Goal: Task Accomplishment & Management: Use online tool/utility

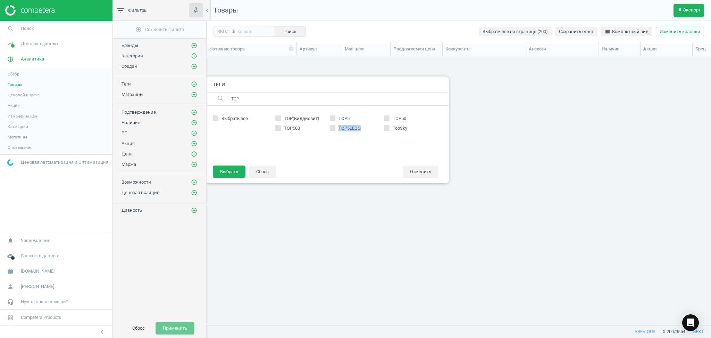
scroll to position [255, 497]
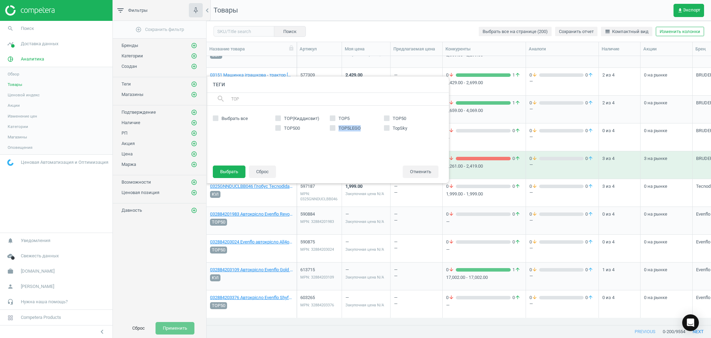
click at [19, 84] on span "Товары" at bounding box center [15, 85] width 15 height 6
click at [132, 327] on button "Сброс" at bounding box center [138, 328] width 27 height 13
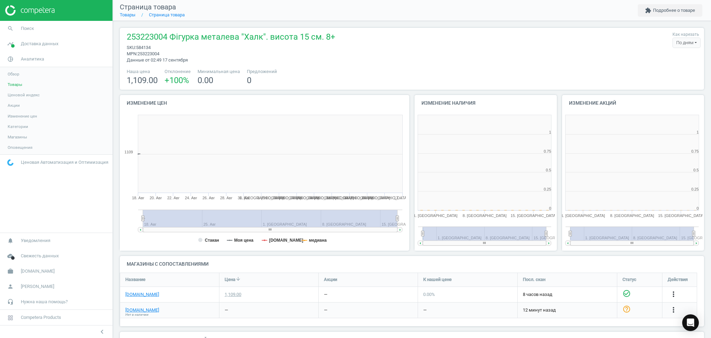
scroll to position [153, 154]
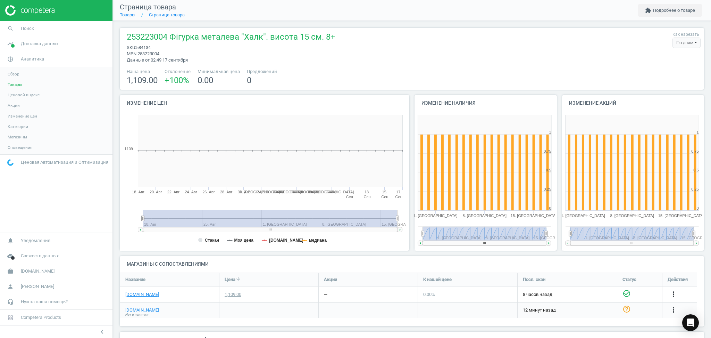
click at [12, 84] on span "Товары" at bounding box center [15, 85] width 15 height 6
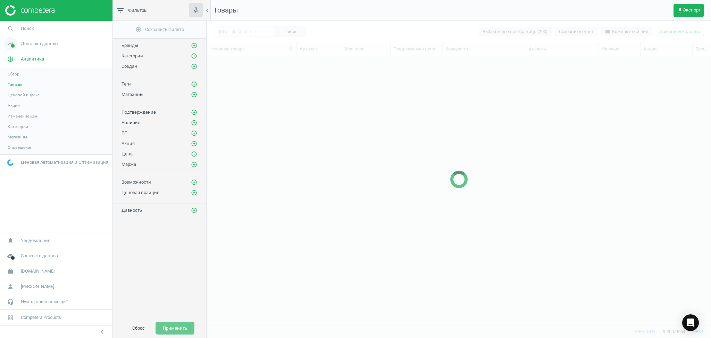
scroll to position [1989, 0]
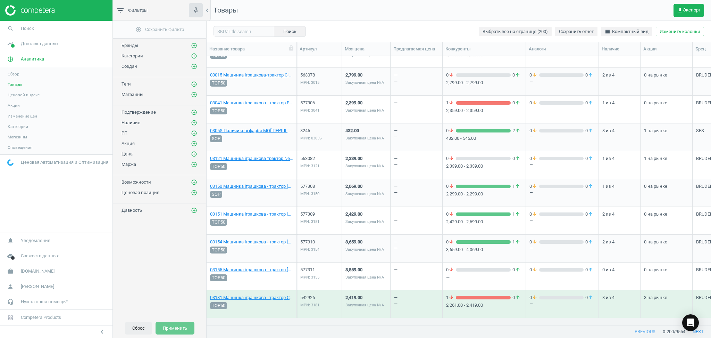
click at [137, 322] on button "Сброс" at bounding box center [138, 328] width 27 height 13
click at [630, 30] on span "line_weight Компактный вид" at bounding box center [627, 31] width 44 height 6
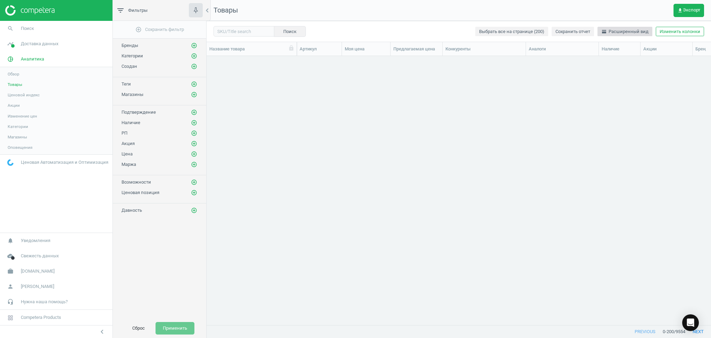
scroll to position [1111, 0]
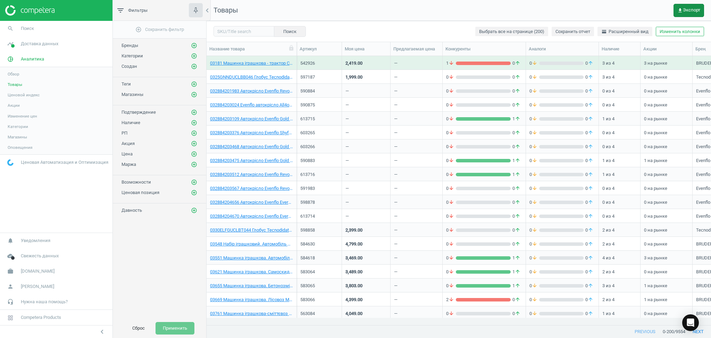
click at [684, 6] on button "get_app Экспорт" at bounding box center [689, 10] width 31 height 13
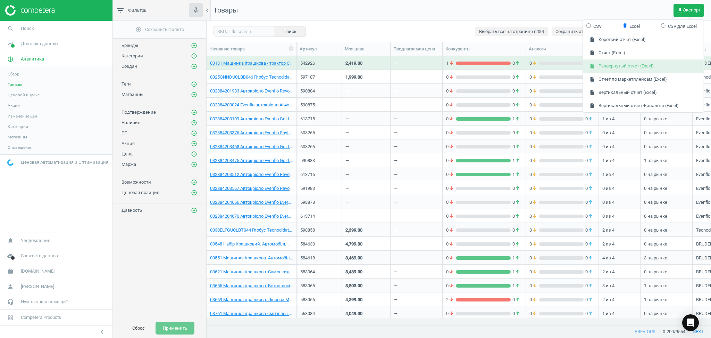
click at [607, 67] on button "insert_drive_file Развернутый отчет (Excel)" at bounding box center [643, 65] width 121 height 13
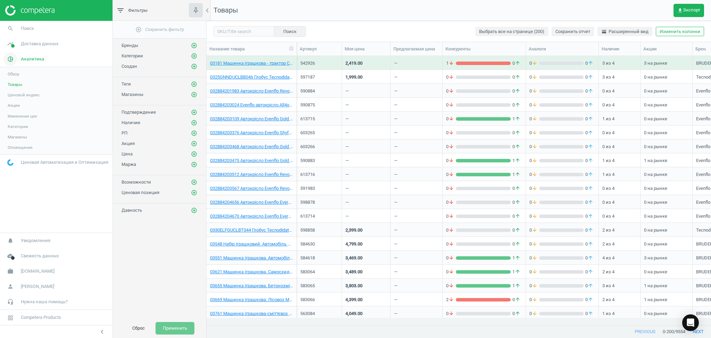
click at [35, 60] on span "Аналитика" at bounding box center [32, 59] width 23 height 6
click at [44, 44] on span "Доставка данных" at bounding box center [40, 44] width 38 height 6
click at [19, 101] on span "Магазины" at bounding box center [17, 101] width 19 height 6
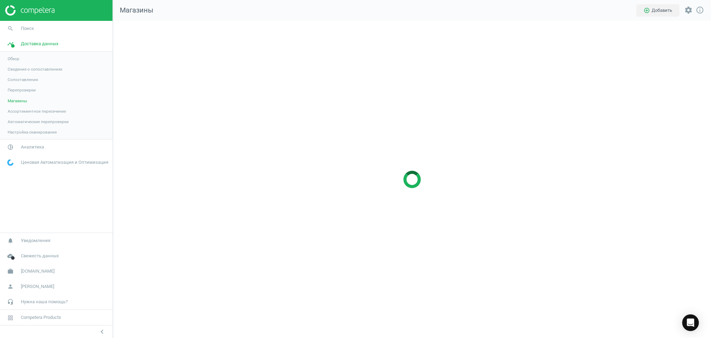
scroll to position [331, 613]
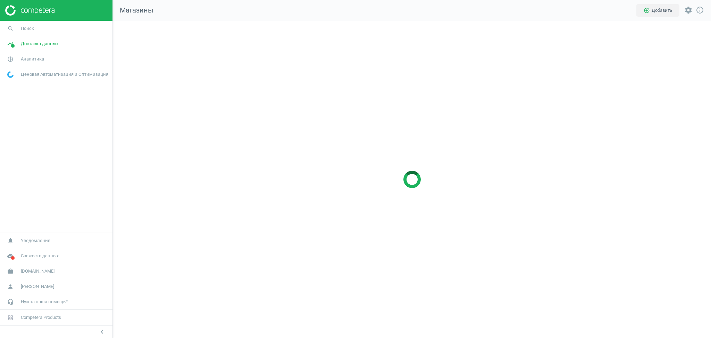
scroll to position [331, 613]
